Goal: Transaction & Acquisition: Purchase product/service

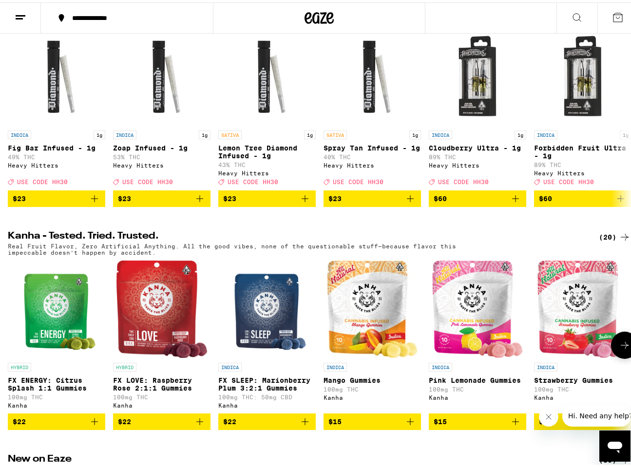
scroll to position [341, 0]
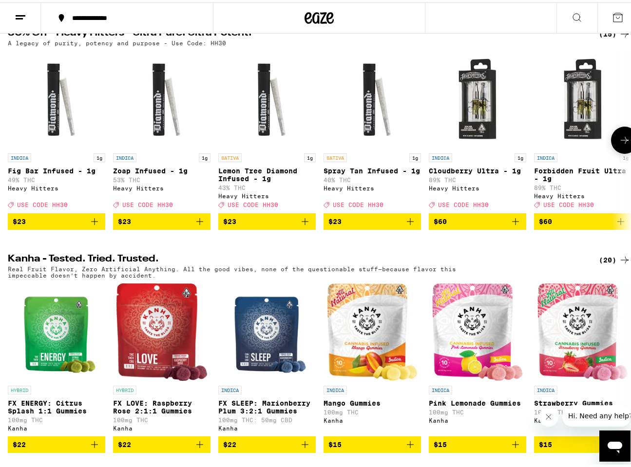
click at [611, 151] on button at bounding box center [624, 137] width 27 height 27
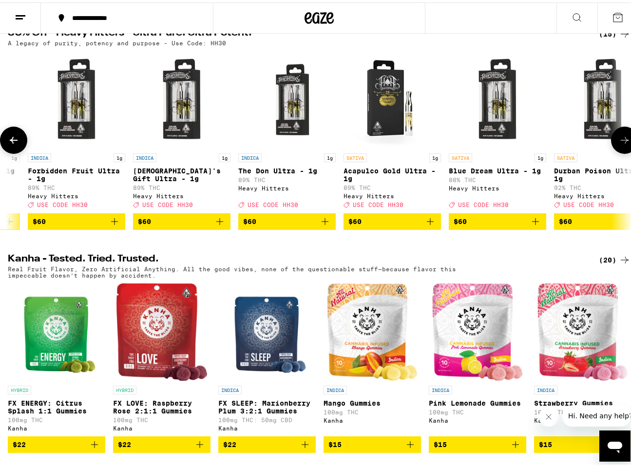
scroll to position [0, 509]
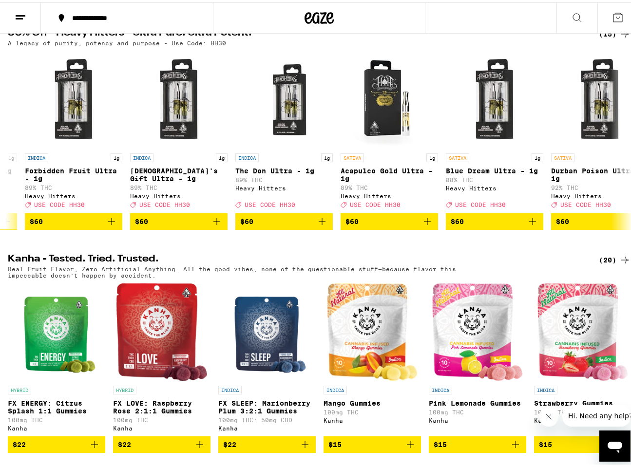
click at [609, 36] on div "(15)" at bounding box center [615, 32] width 32 height 12
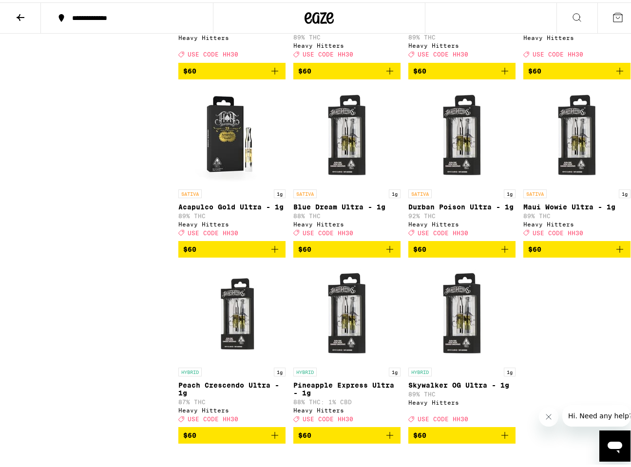
scroll to position [470, 0]
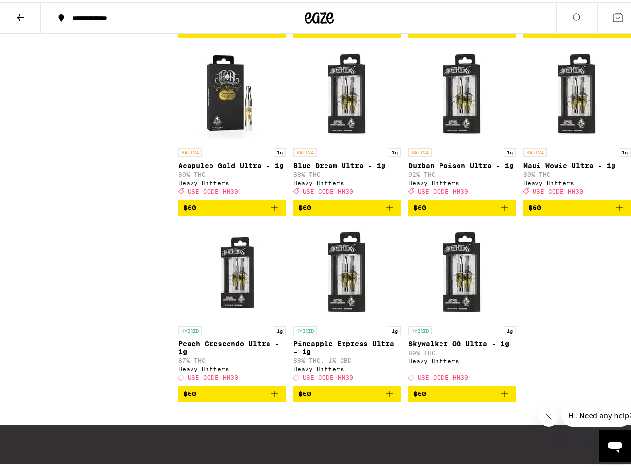
click at [352, 107] on img "Open page for Blue Dream Ultra - 1g from Heavy Hitters" at bounding box center [346, 91] width 97 height 97
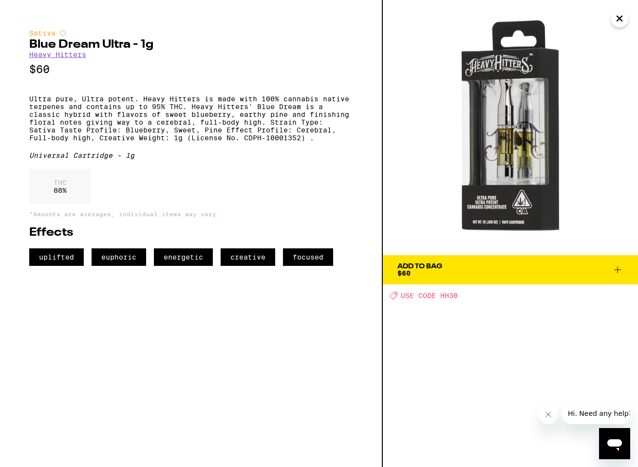
click at [614, 267] on icon at bounding box center [618, 270] width 12 height 12
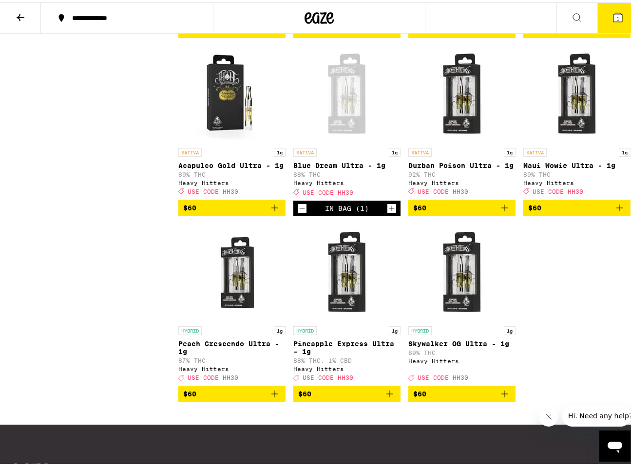
click at [612, 19] on icon at bounding box center [618, 15] width 12 height 12
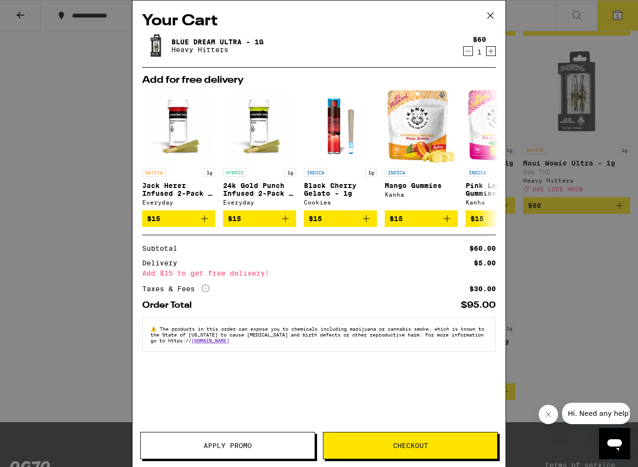
click at [225, 446] on span "Apply Promo" at bounding box center [228, 445] width 48 height 7
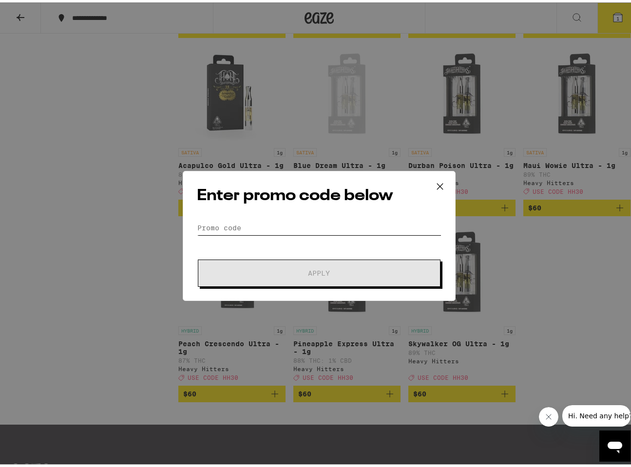
click at [238, 224] on input "Promo Code" at bounding box center [319, 225] width 244 height 15
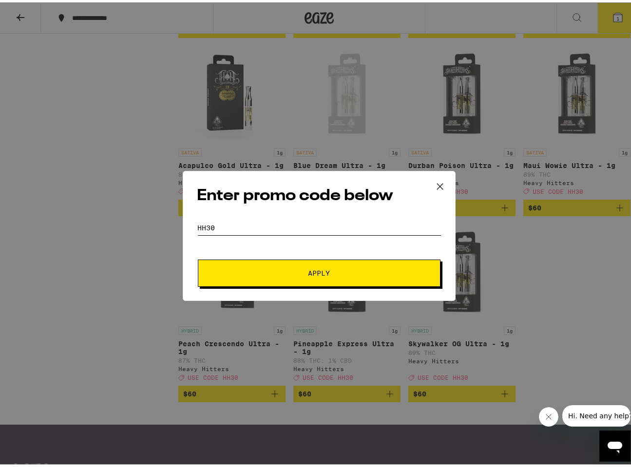
type input "hh30"
click at [261, 260] on button "Apply" at bounding box center [319, 270] width 243 height 27
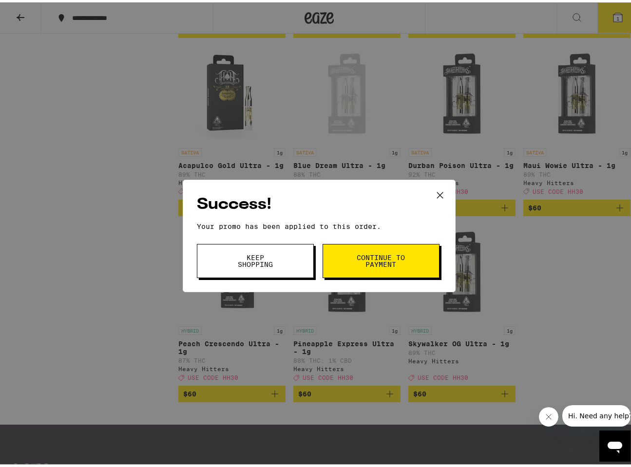
drag, startPoint x: 368, startPoint y: 248, endPoint x: 363, endPoint y: 244, distance: 5.9
click at [364, 241] on div "Success! Your promo has been applied to this order. Promo Code hh30 Keep Shoppi…" at bounding box center [319, 233] width 273 height 113
click at [363, 267] on button "Continue to payment" at bounding box center [380, 259] width 117 height 34
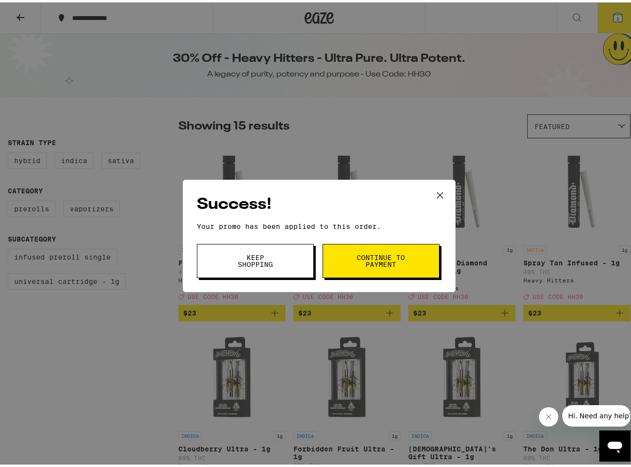
scroll to position [470, 0]
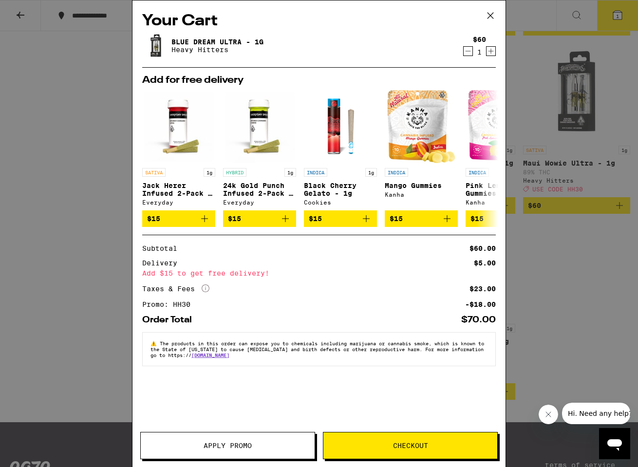
click at [493, 19] on icon at bounding box center [490, 15] width 15 height 15
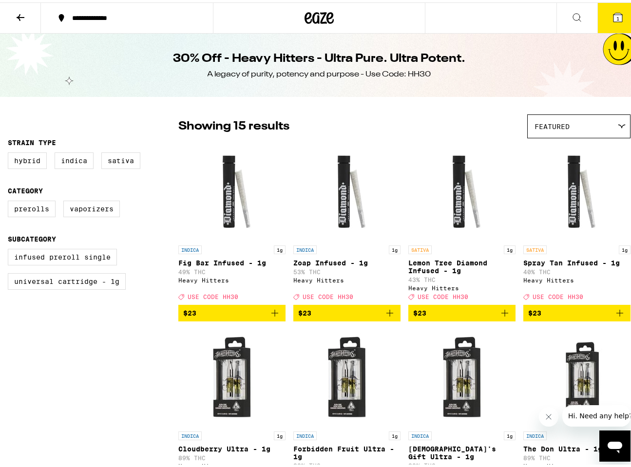
click at [21, 15] on icon at bounding box center [21, 15] width 12 height 12
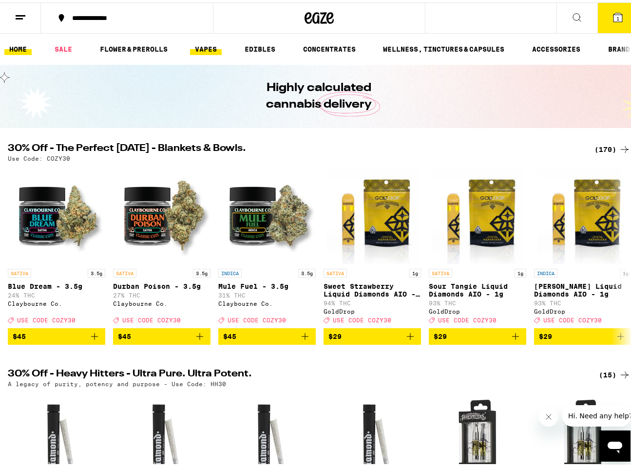
click at [208, 49] on link "VAPES" at bounding box center [206, 47] width 32 height 12
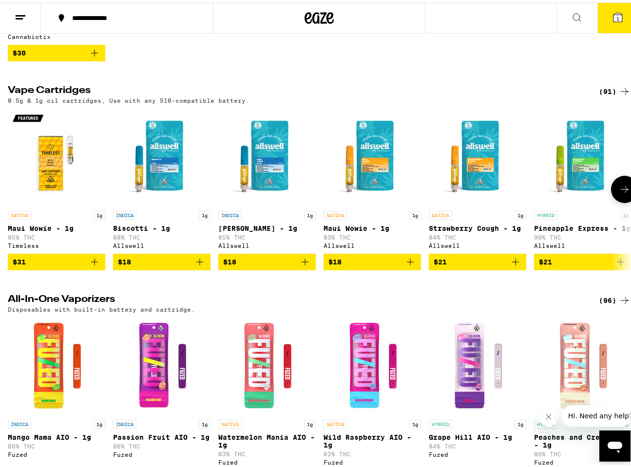
scroll to position [438, 0]
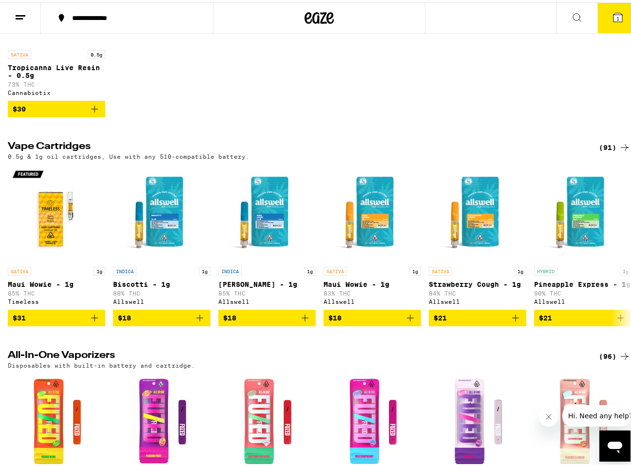
click at [619, 151] on icon at bounding box center [625, 145] width 12 height 12
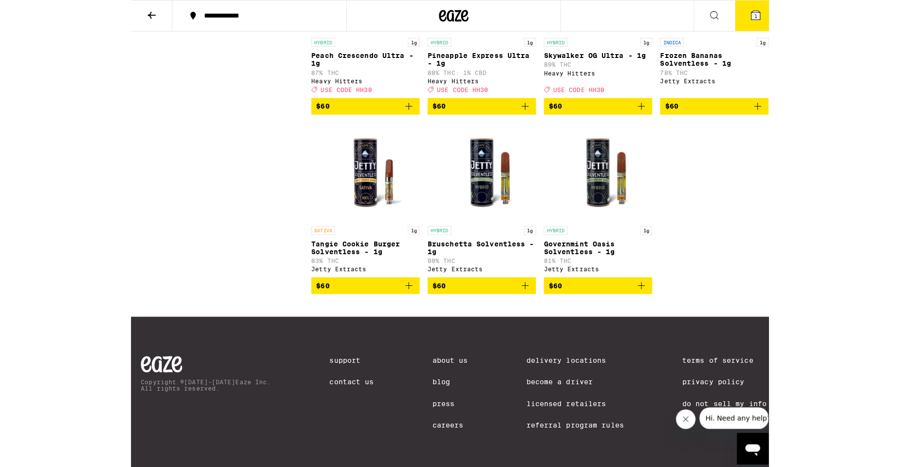
scroll to position [3360, 0]
